Goal: Task Accomplishment & Management: Use online tool/utility

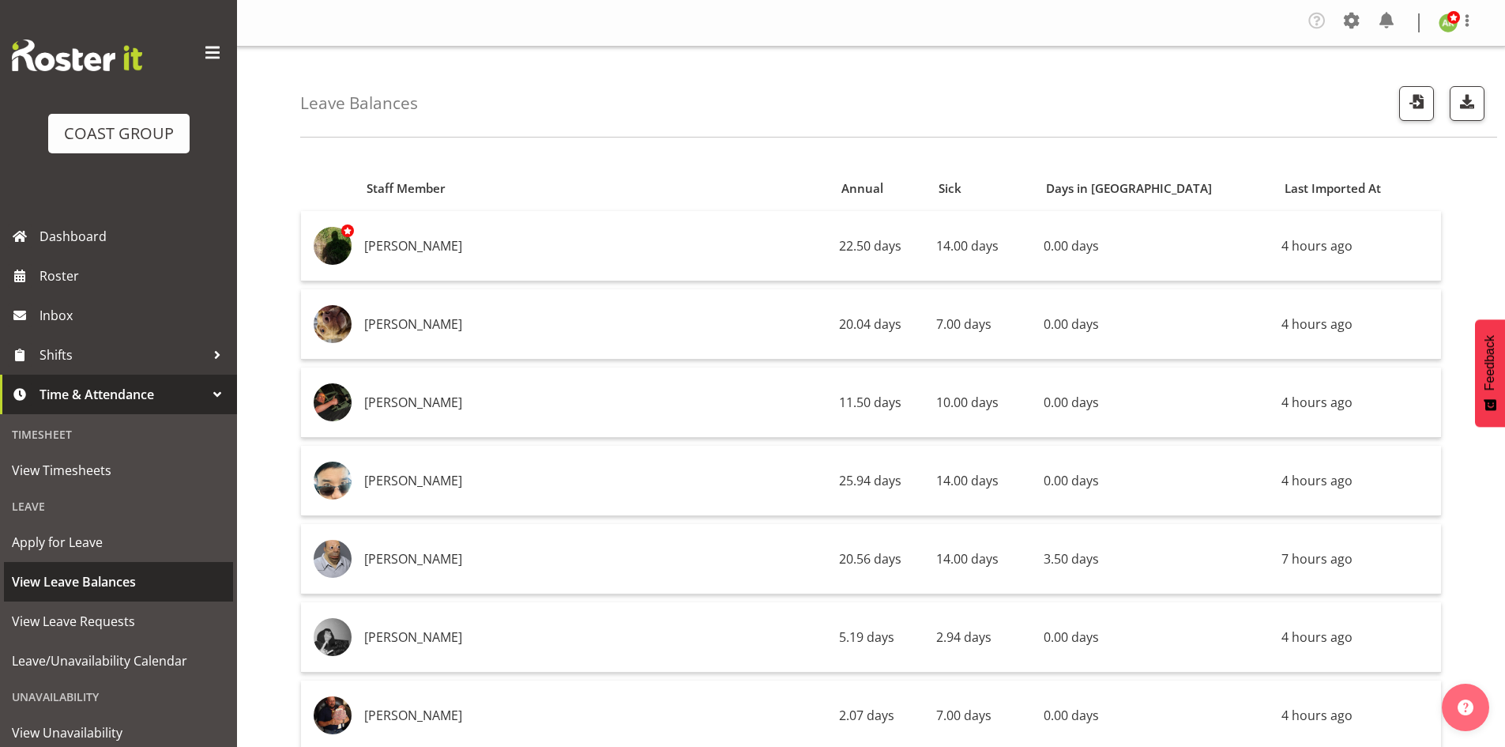
drag, startPoint x: 121, startPoint y: 582, endPoint x: 231, endPoint y: 540, distance: 117.3
click at [121, 582] on span "View Leave Balances" at bounding box center [118, 582] width 213 height 24
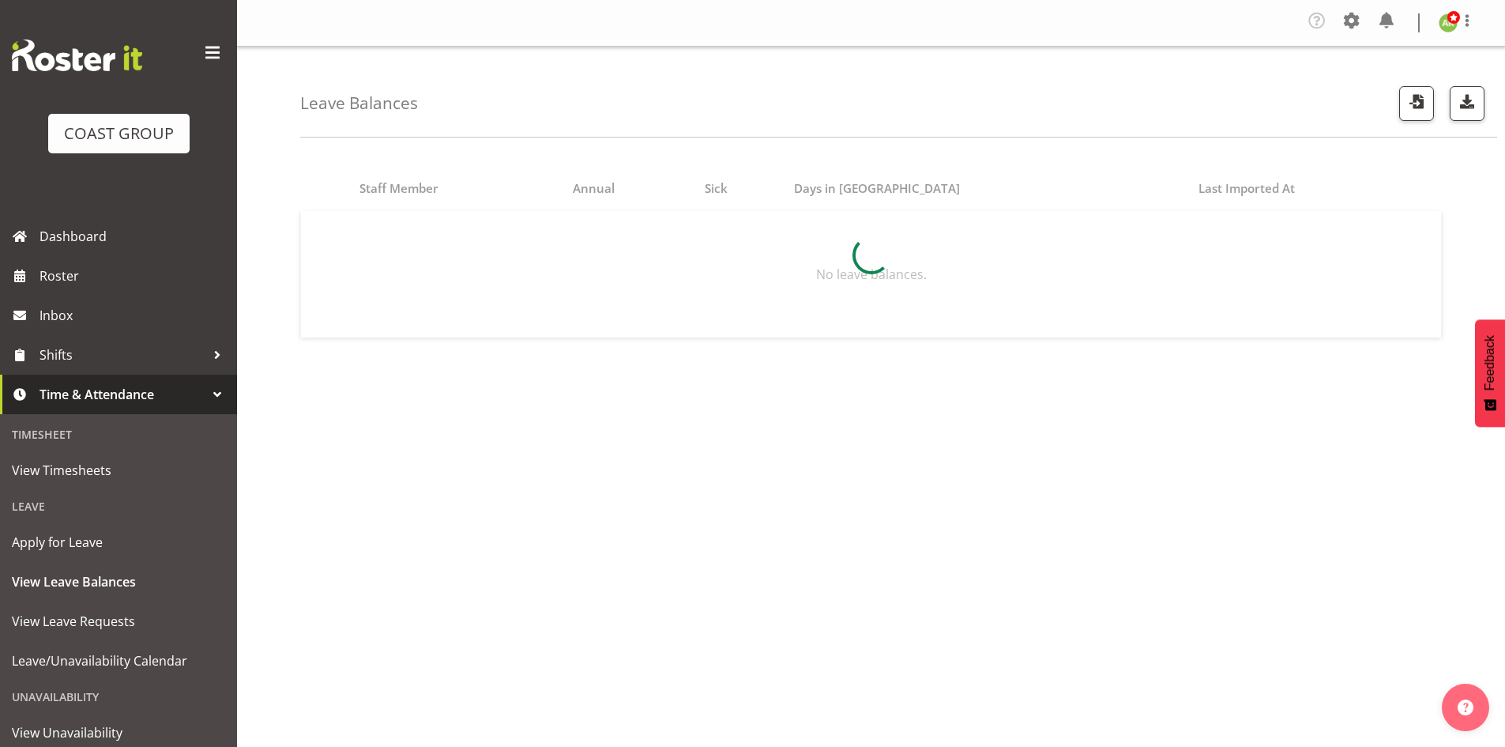
click at [916, 296] on div at bounding box center [871, 255] width 1142 height 182
click at [1421, 97] on span "button" at bounding box center [1416, 101] width 21 height 21
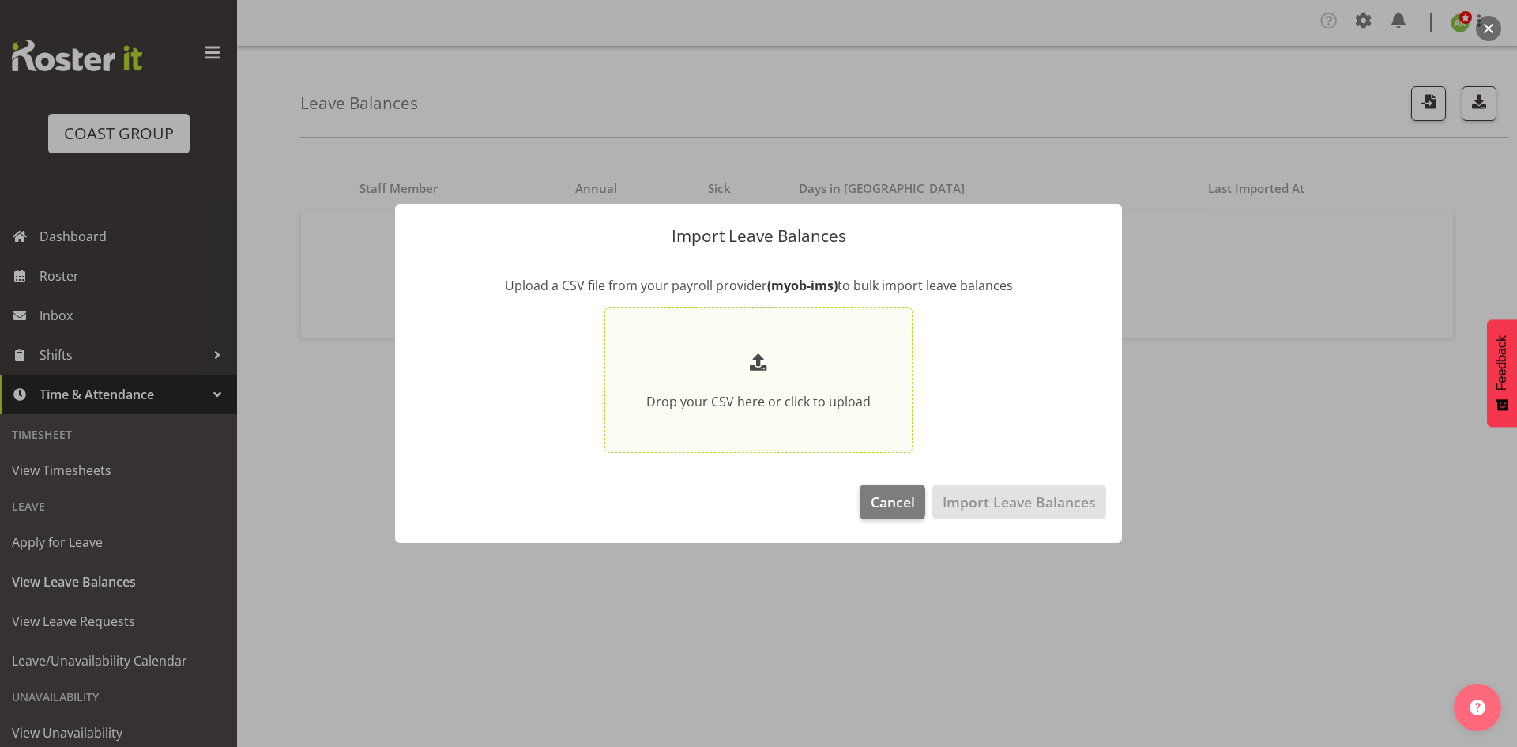
click at [808, 384] on div "Drop your CSV here or click to upload" at bounding box center [758, 380] width 224 height 62
click at [808, 384] on input "Drop your CSV here or click to upload" at bounding box center [758, 379] width 308 height 145
type input "C:\fakepath\Historical_Leave_2025_09_10.csv"
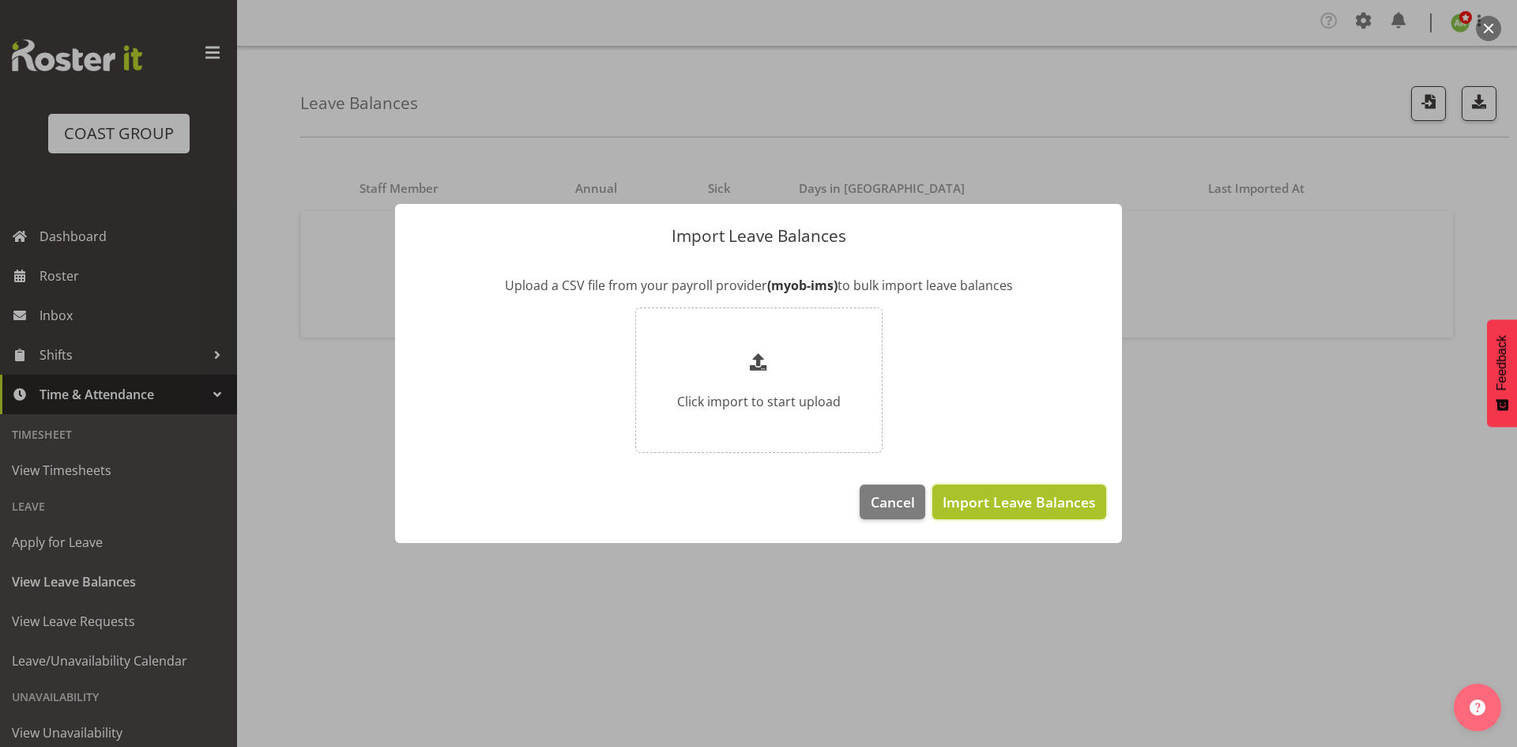
click at [1003, 499] on span "Import Leave Balances" at bounding box center [1019, 501] width 153 height 21
